Goal: Task Accomplishment & Management: Use online tool/utility

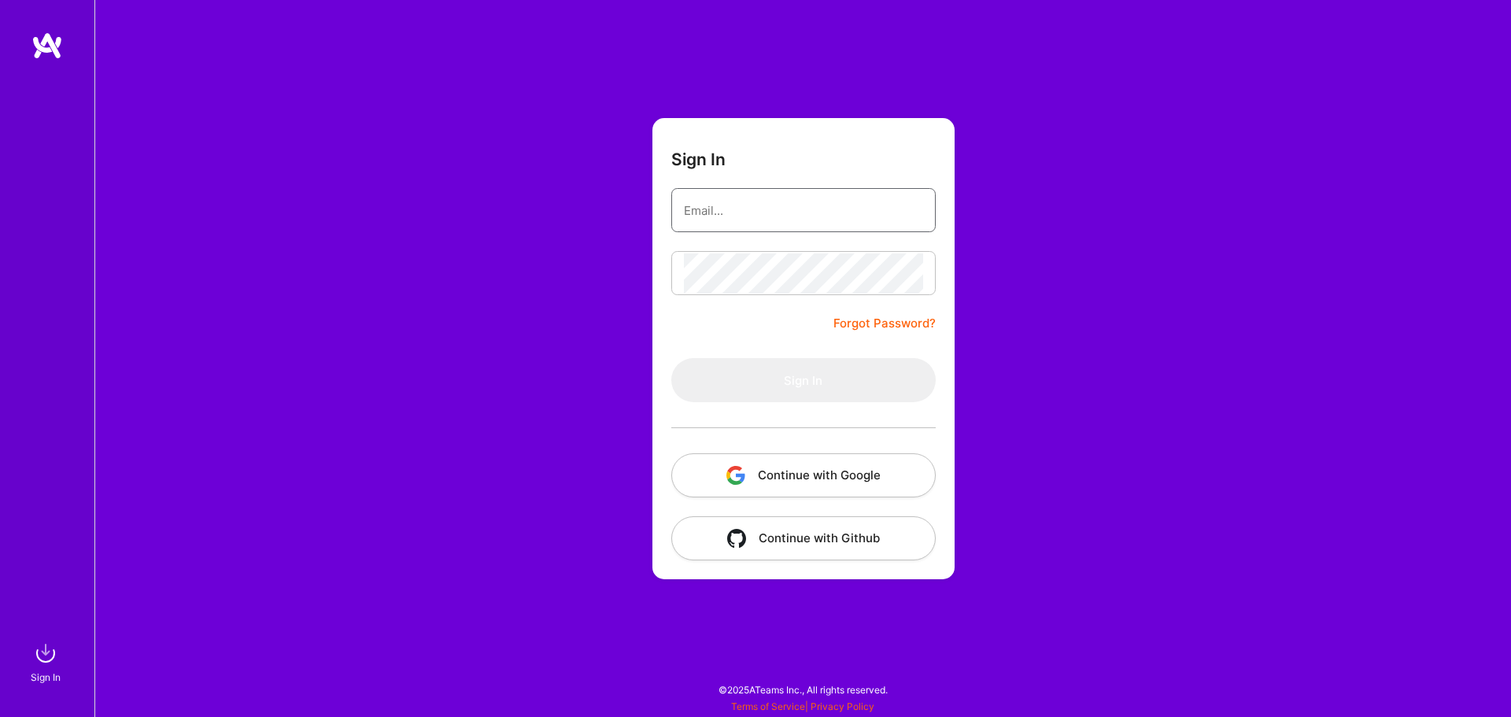
click at [724, 206] on input "email" at bounding box center [803, 210] width 239 height 40
type input "[EMAIL_ADDRESS][DOMAIN_NAME]"
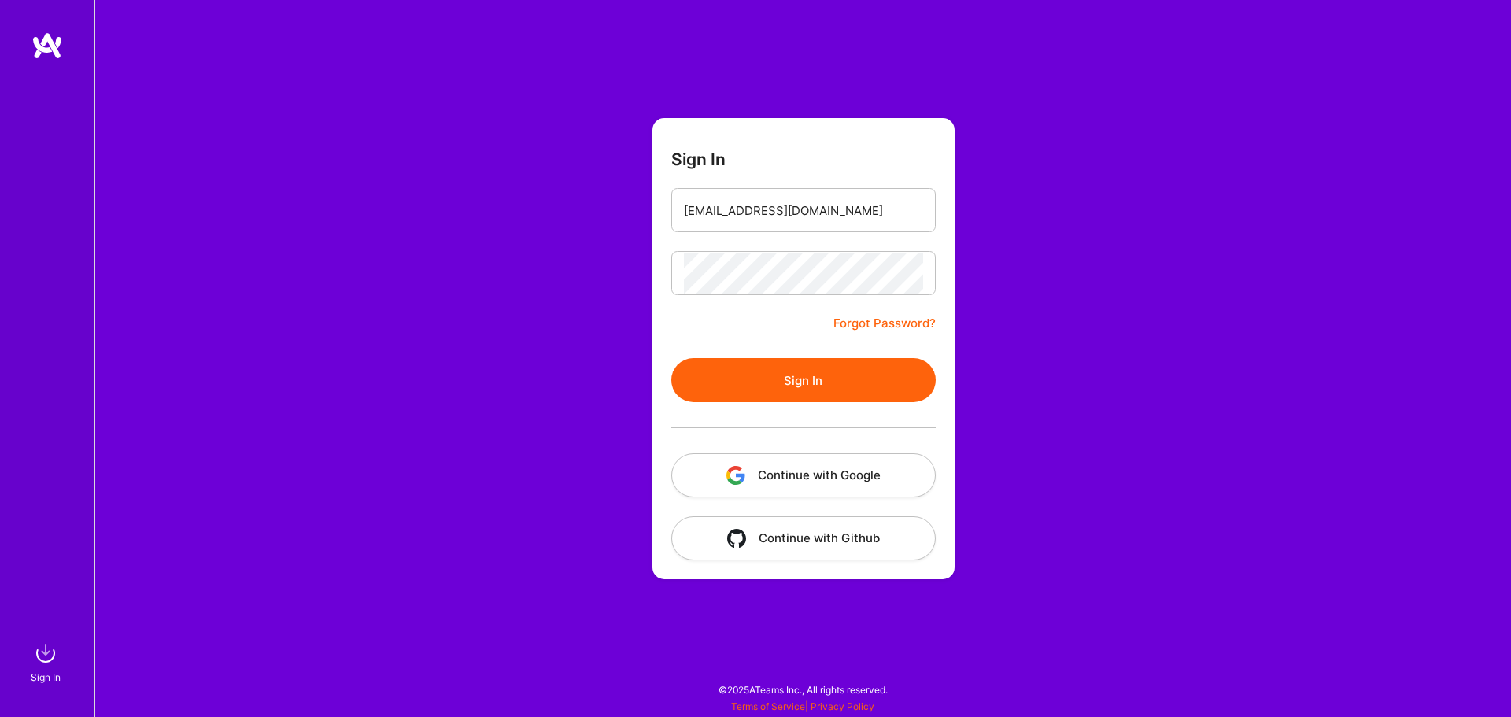
click at [797, 375] on button "Sign In" at bounding box center [803, 380] width 264 height 44
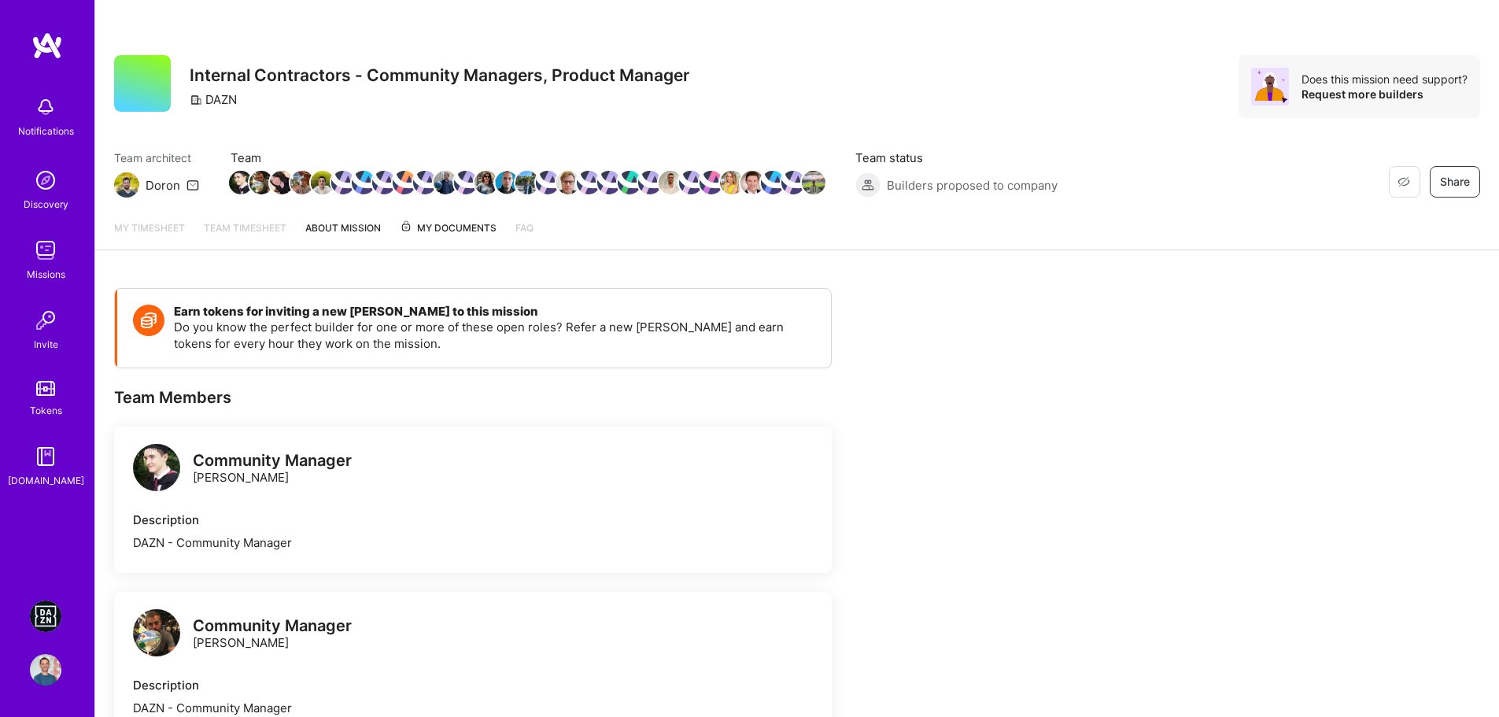
click at [51, 614] on img at bounding box center [45, 615] width 31 height 31
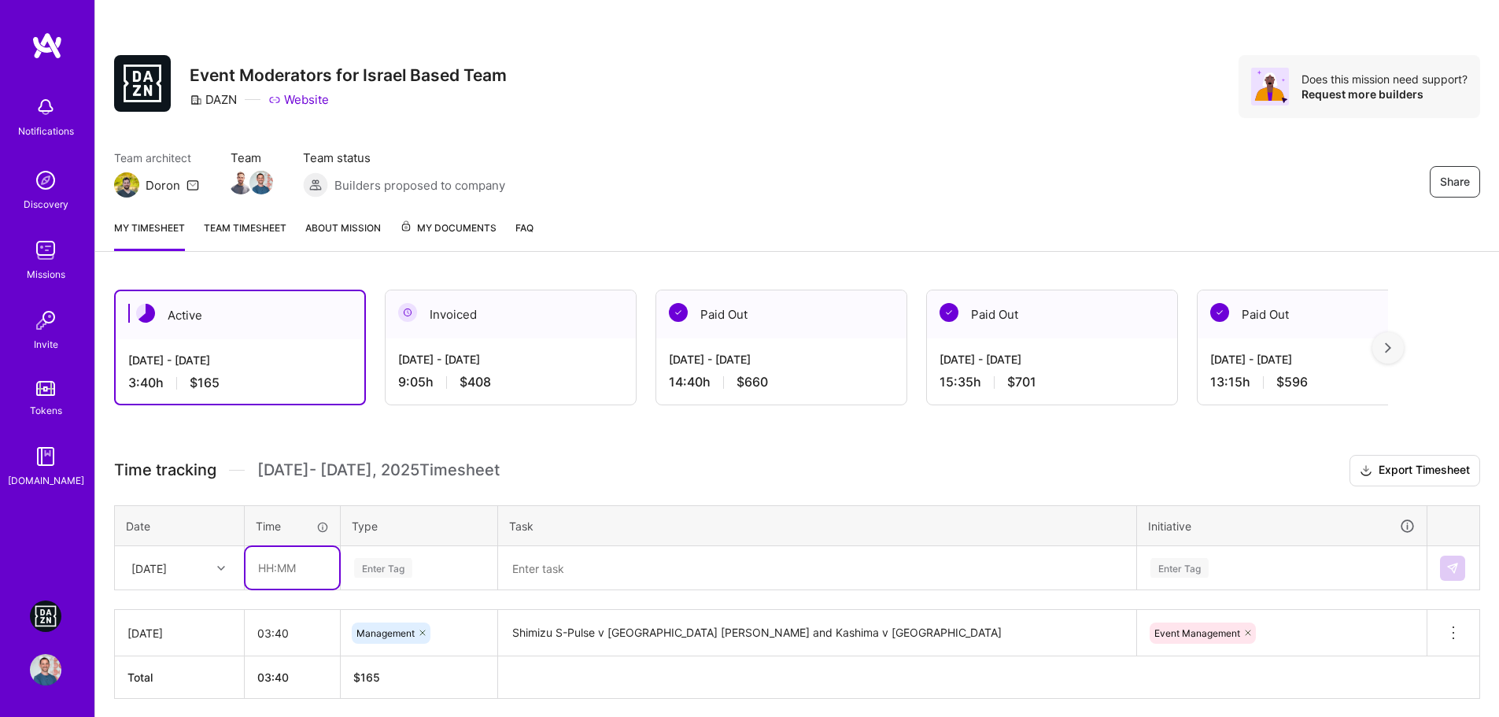
click at [273, 566] on input "text" at bounding box center [292, 568] width 94 height 42
type input "02:30"
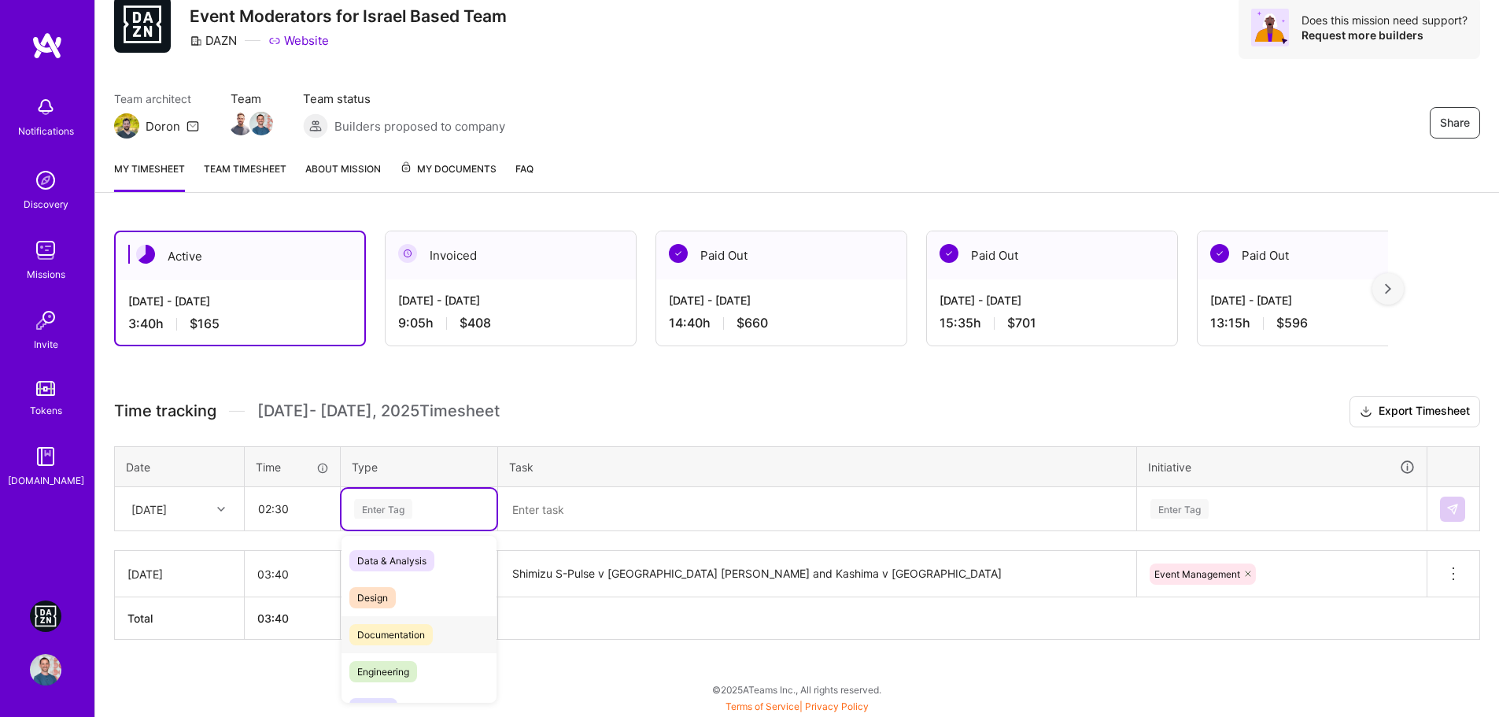
click at [432, 633] on span "Documentation" at bounding box center [390, 634] width 83 height 21
click at [623, 498] on textarea at bounding box center [817, 509] width 635 height 41
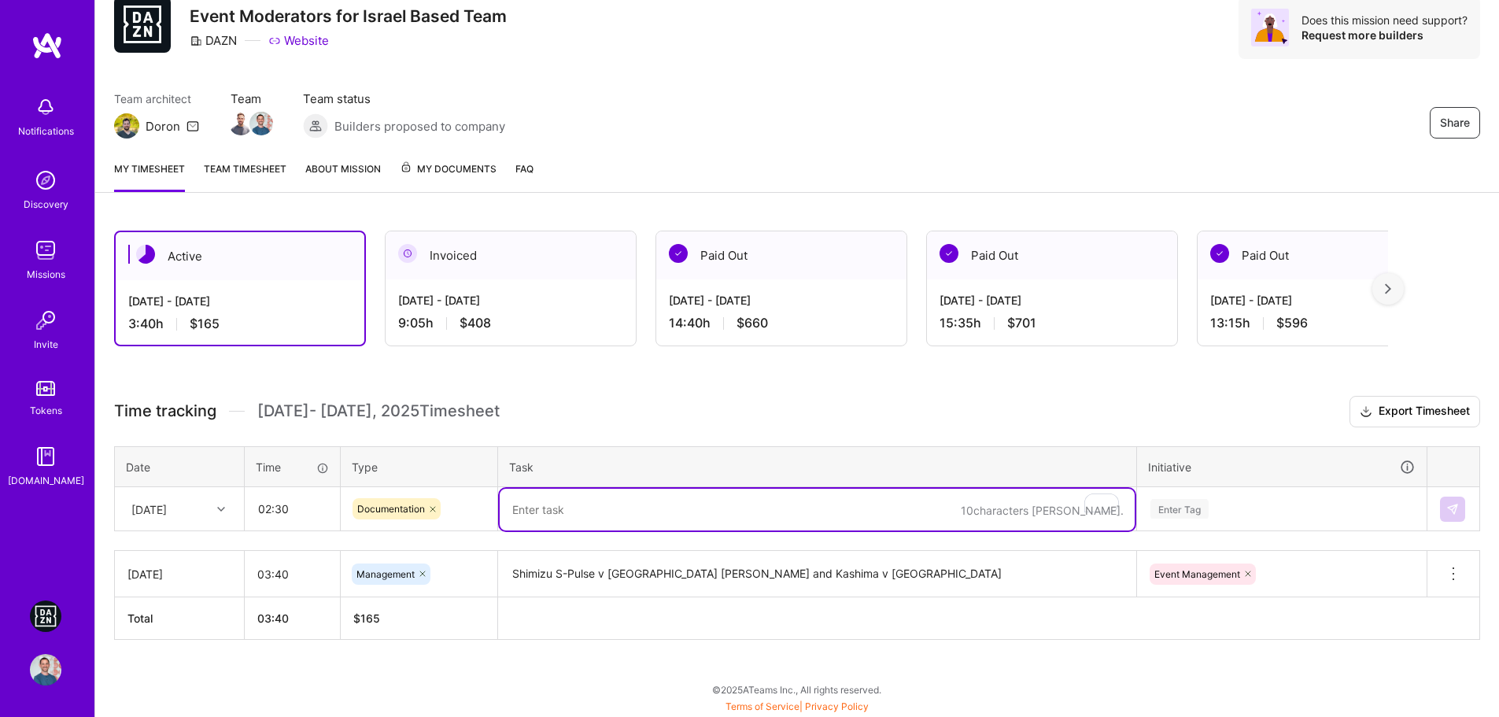
paste textarea "Bundesliga Conference - MD1"
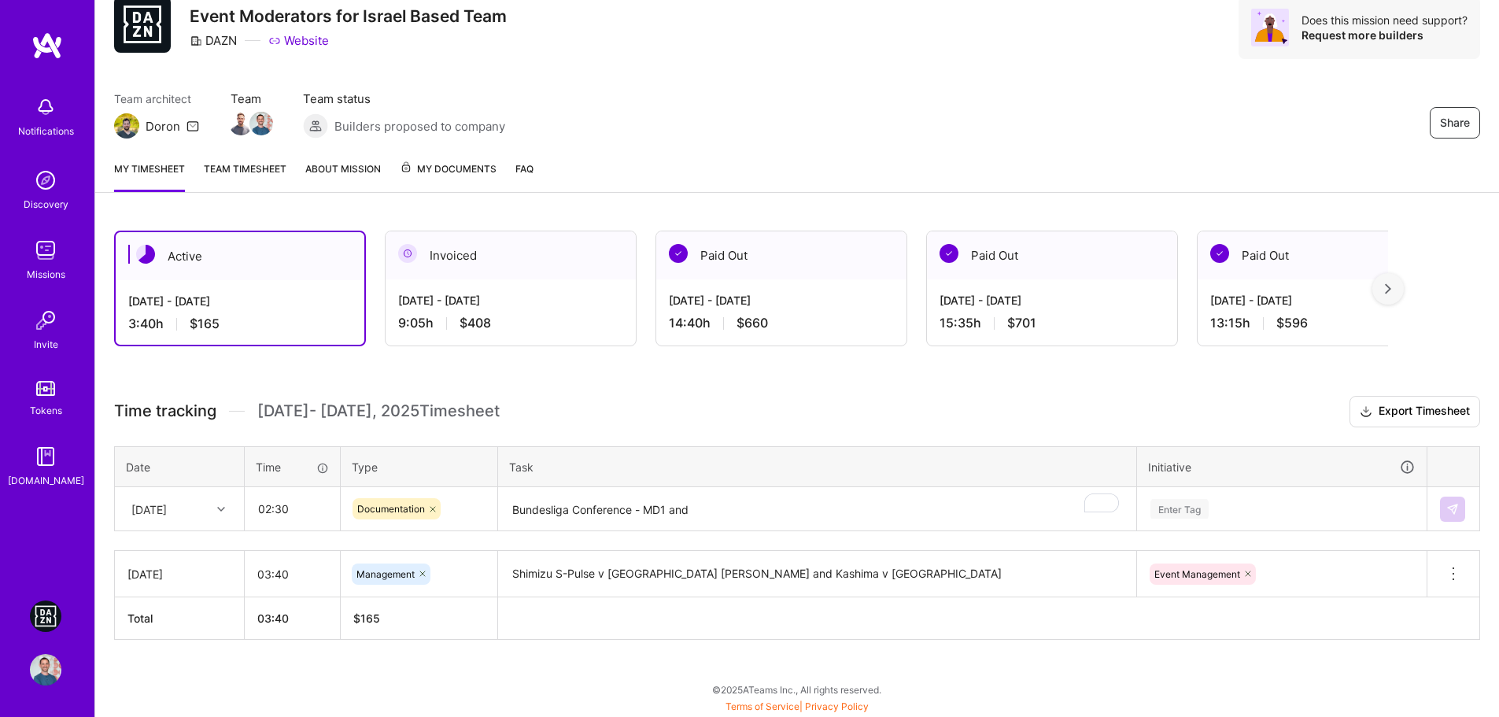
click at [755, 527] on textarea "Bundesliga Conference - MD1 and" at bounding box center [817, 510] width 635 height 42
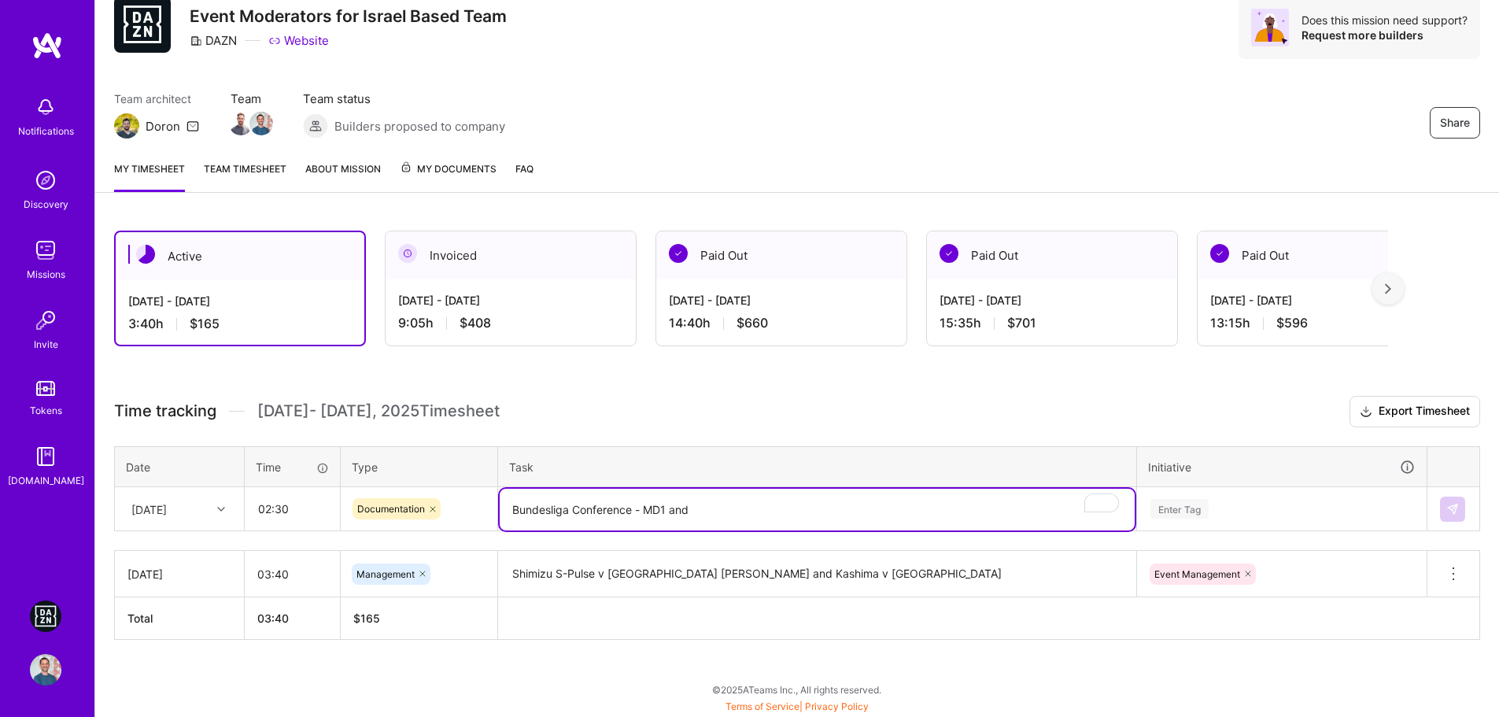
paste textarea "Atlético de Madrid v [GEOGRAPHIC_DATA]"
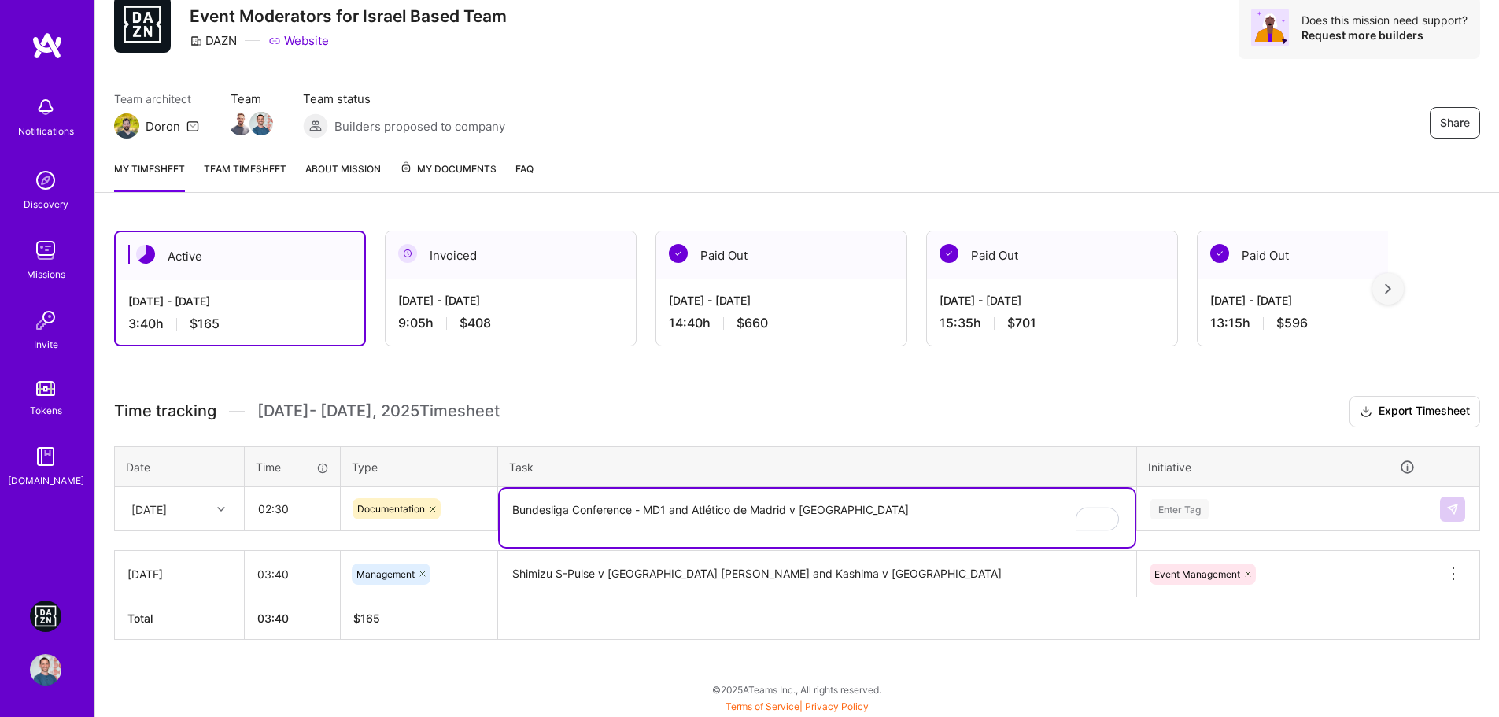
type textarea "Bundesliga Conference - MD1 and Atlético de Madrid v [GEOGRAPHIC_DATA]"
click at [1308, 500] on div "Enter Tag" at bounding box center [1282, 509] width 288 height 41
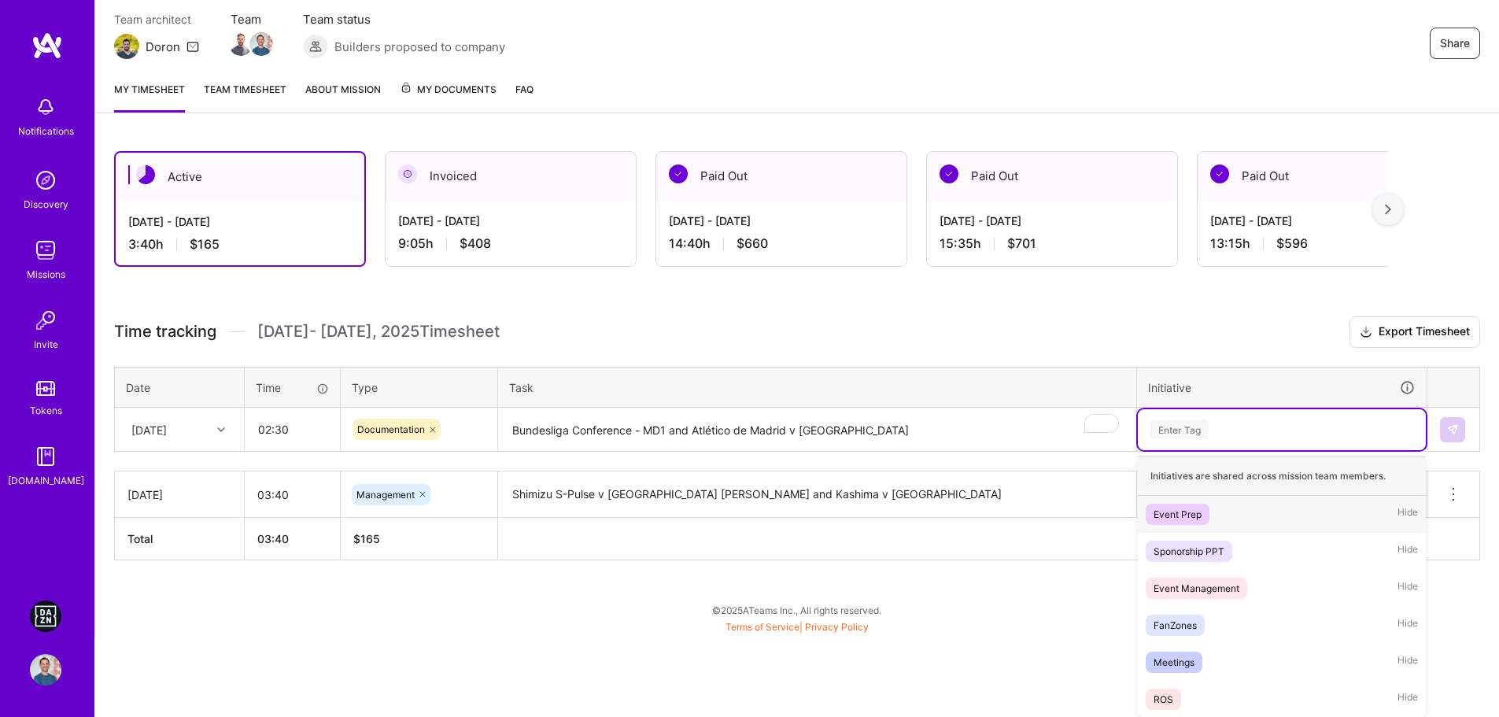
scroll to position [139, 0]
click at [1199, 696] on div "ROS Hide" at bounding box center [1282, 698] width 288 height 37
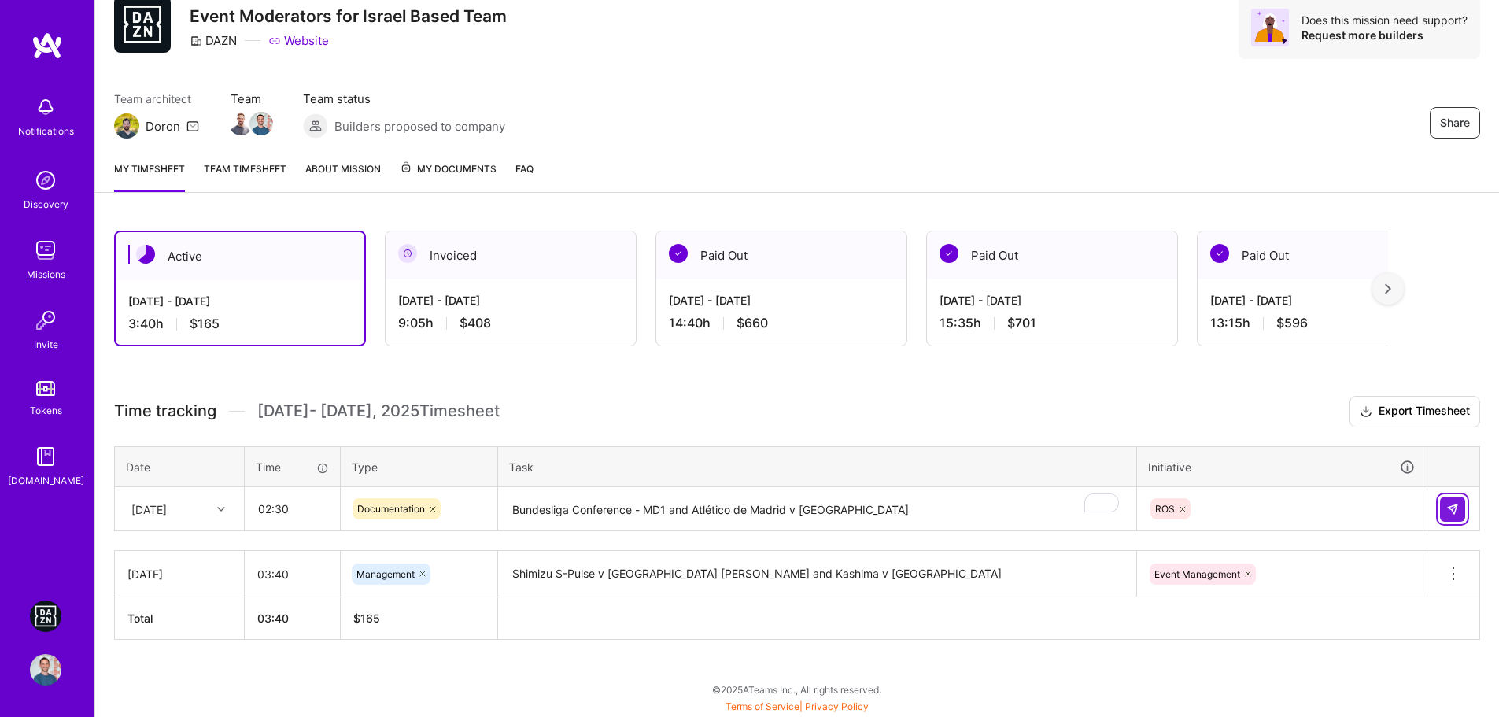
click at [1462, 511] on button at bounding box center [1452, 508] width 25 height 25
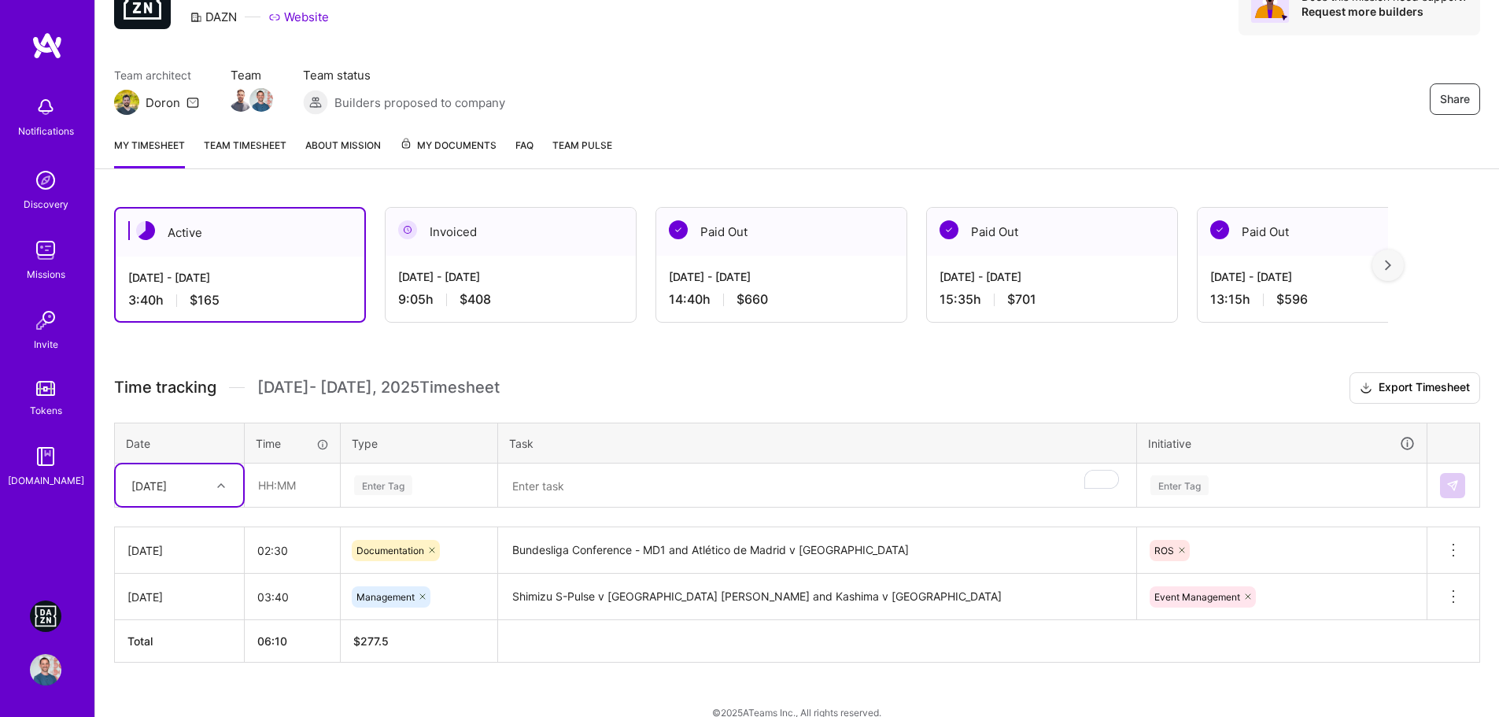
scroll to position [105, 0]
